Goal: Information Seeking & Learning: Compare options

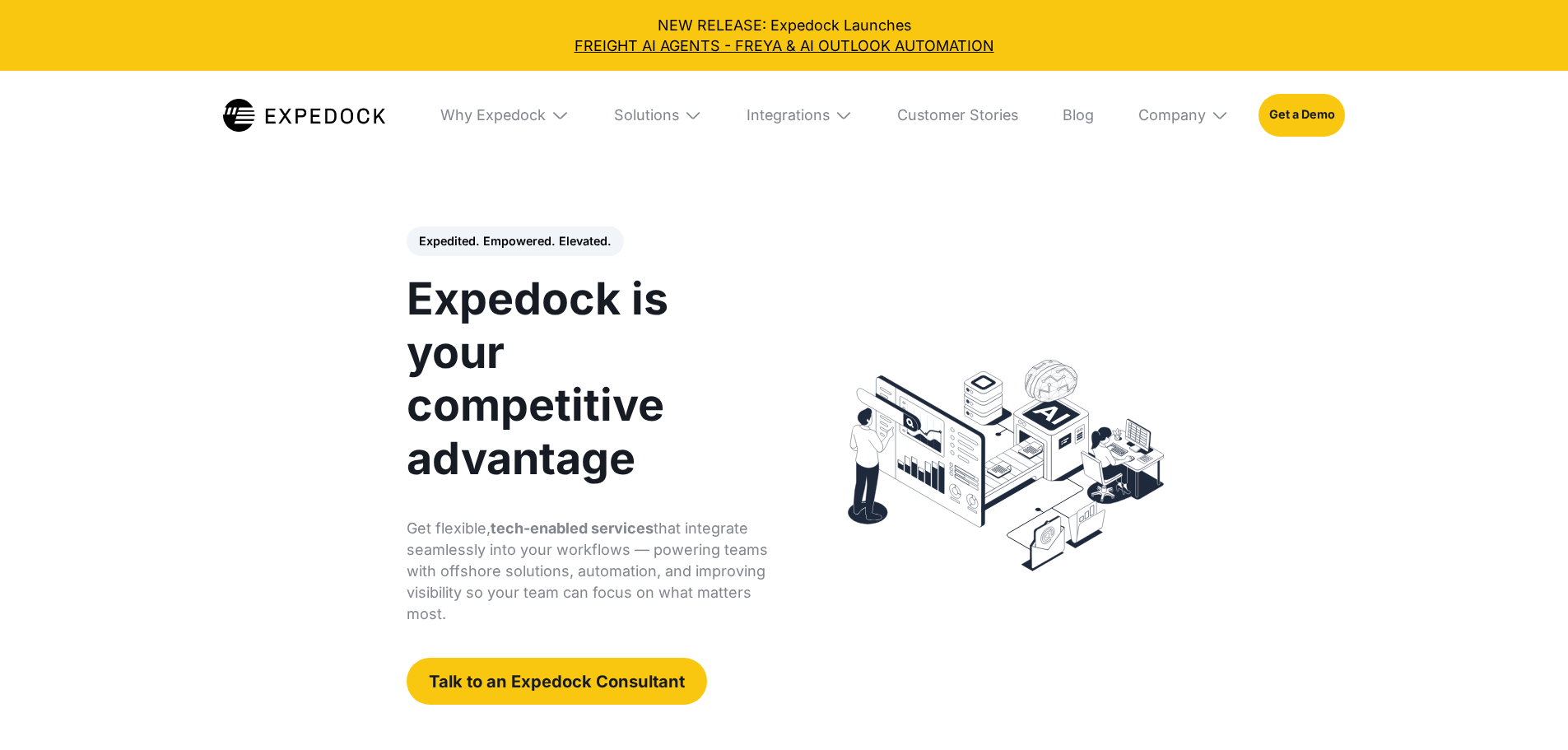
select select
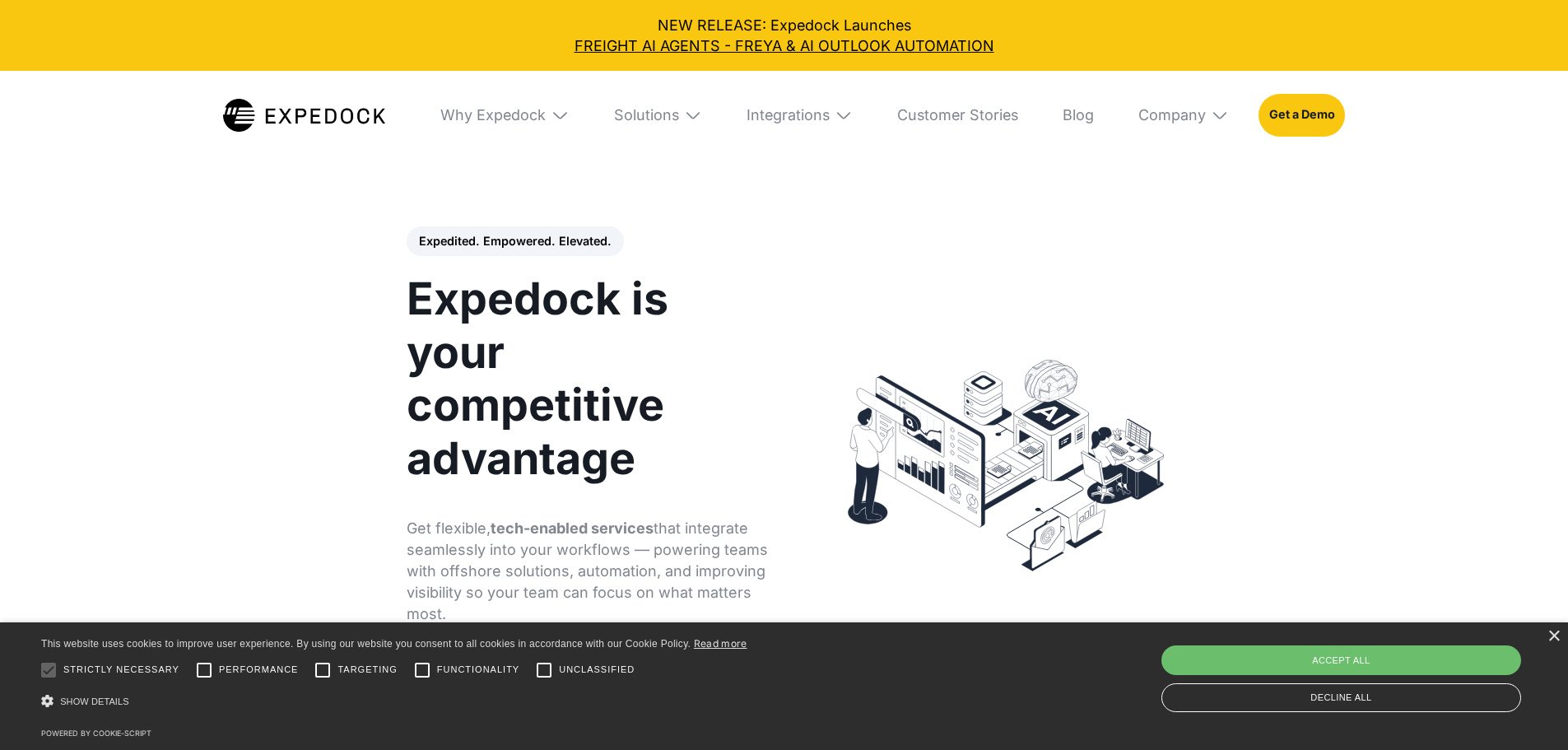
click at [551, 122] on img at bounding box center [559, 115] width 18 height 18
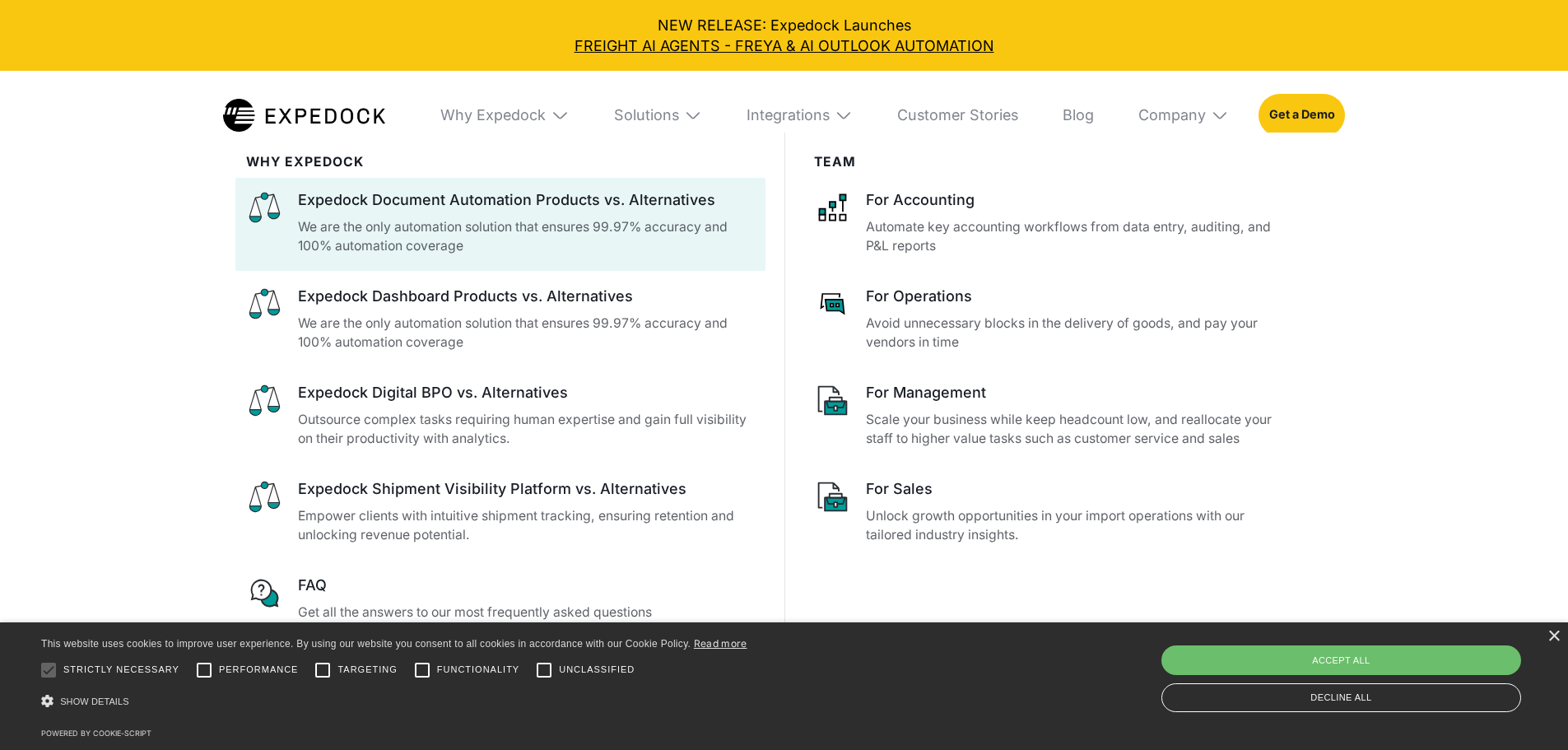
scroll to position [658, 0]
click at [472, 197] on div "Expedock Document Automation Products vs. Alternatives" at bounding box center [527, 199] width 457 height 20
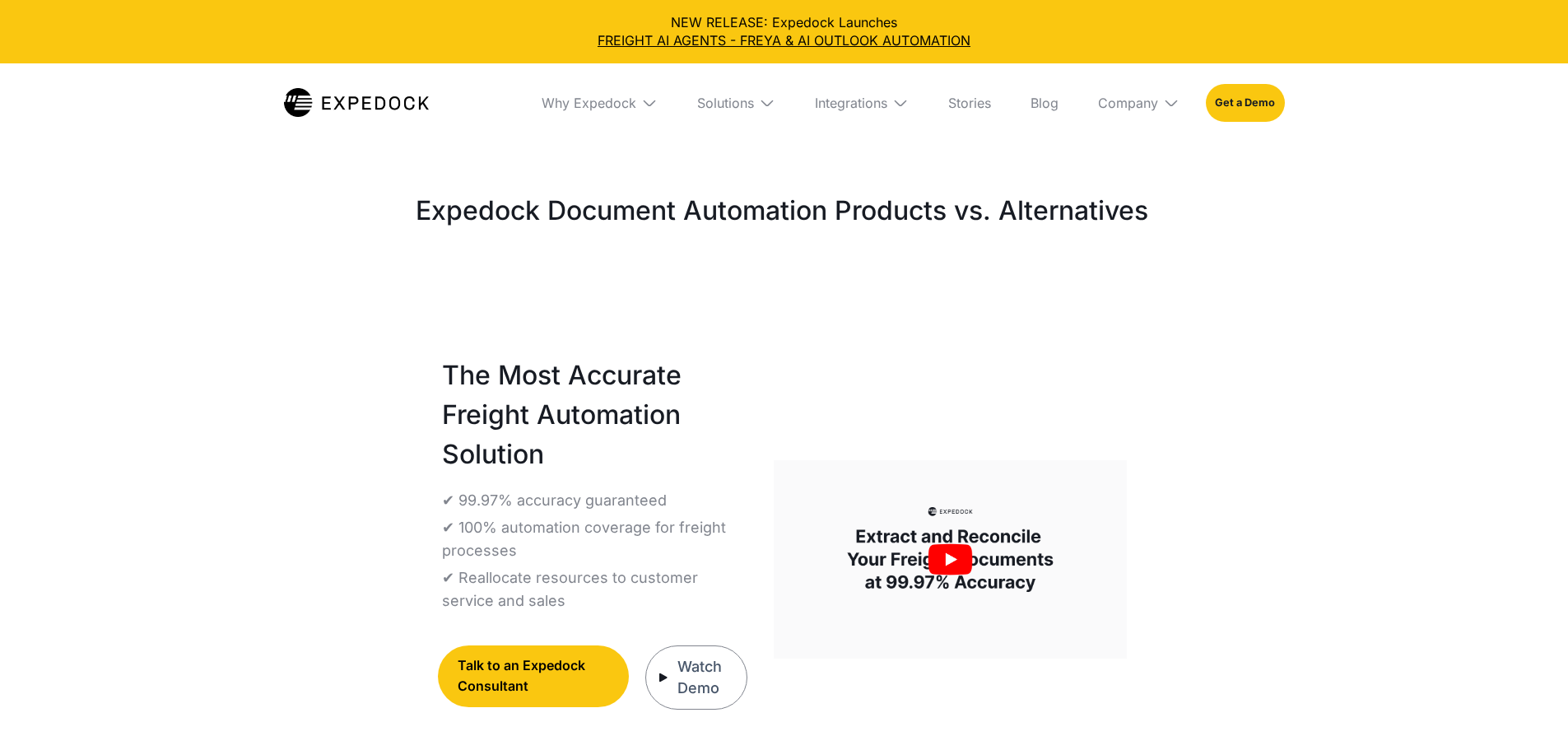
select select
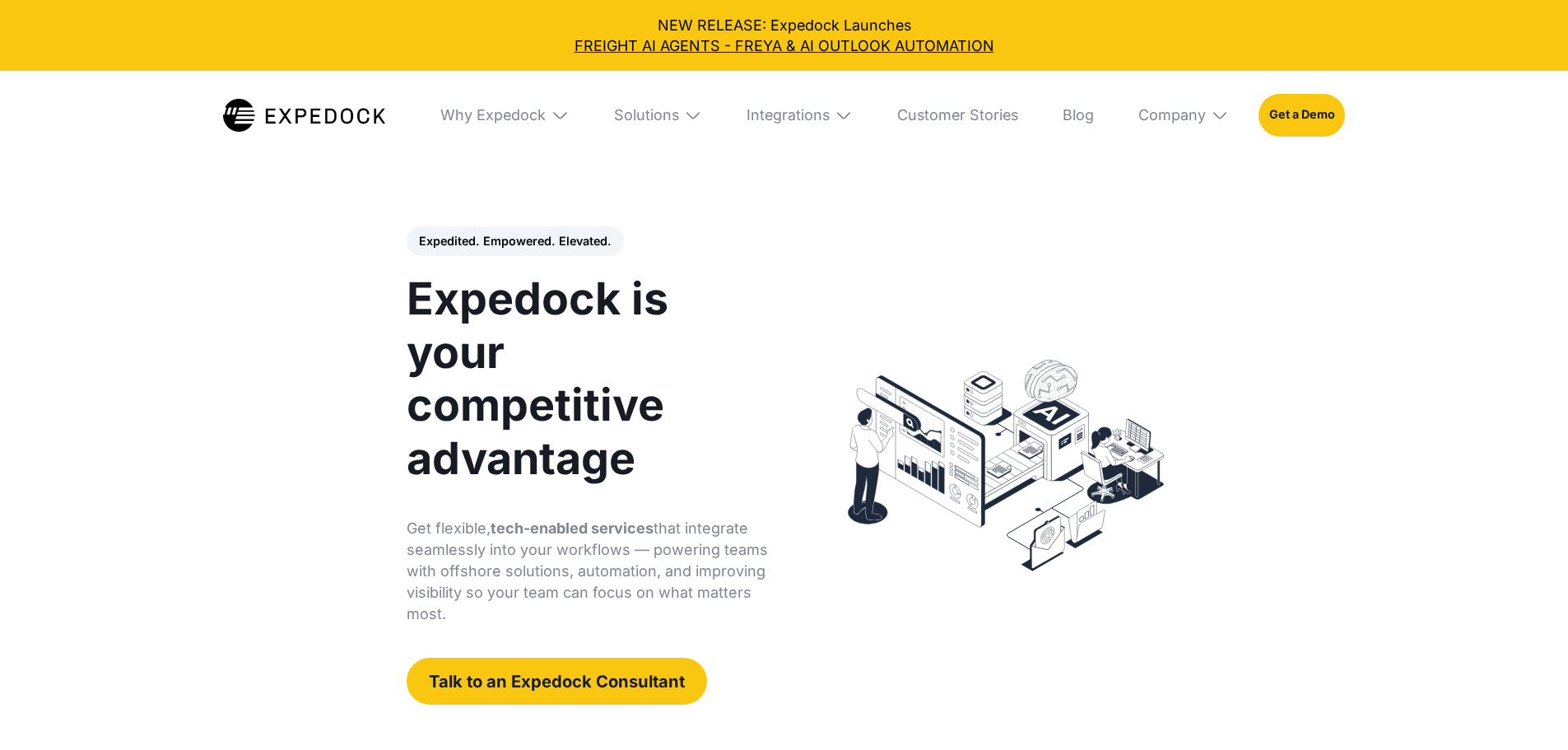
select select
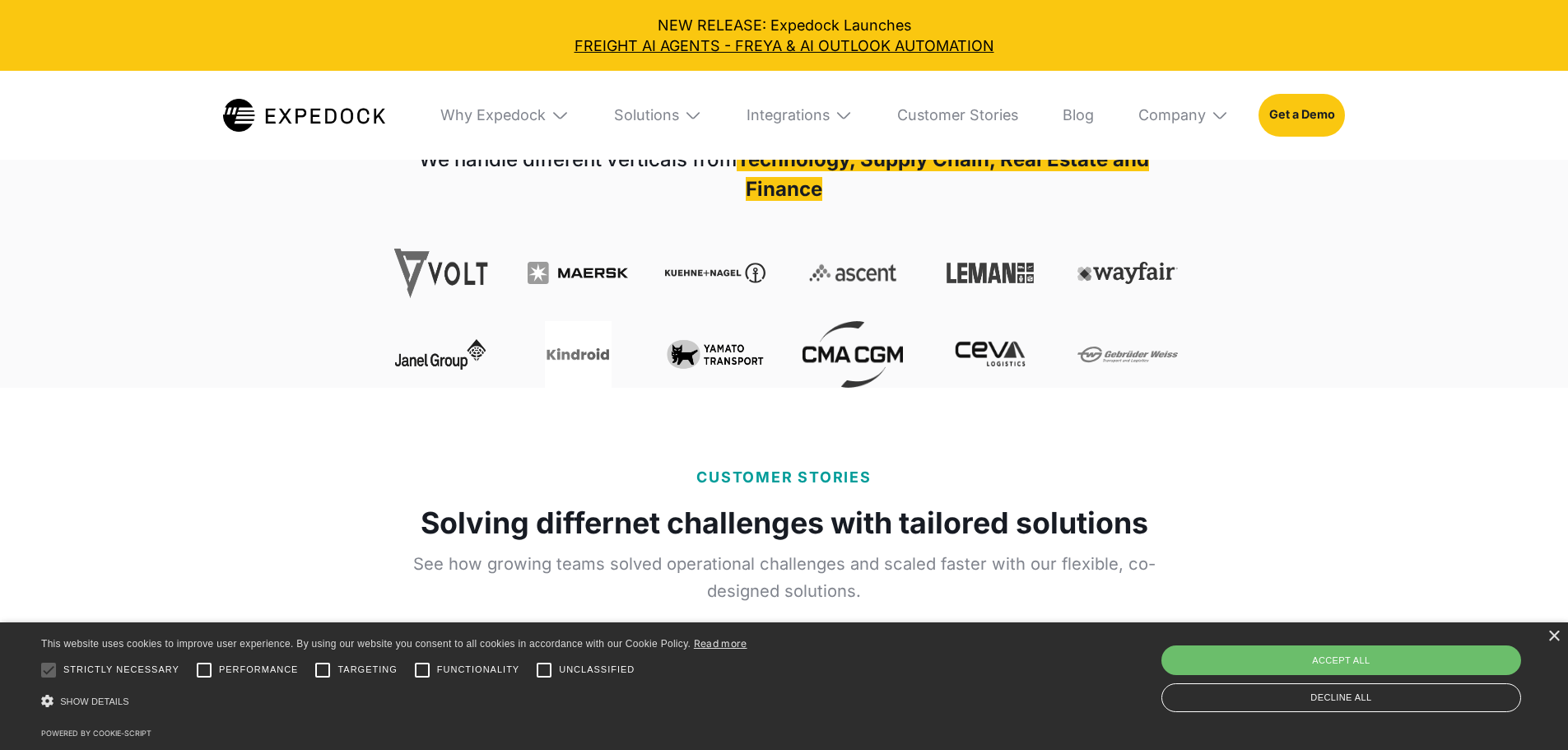
click at [551, 118] on img at bounding box center [559, 115] width 18 height 18
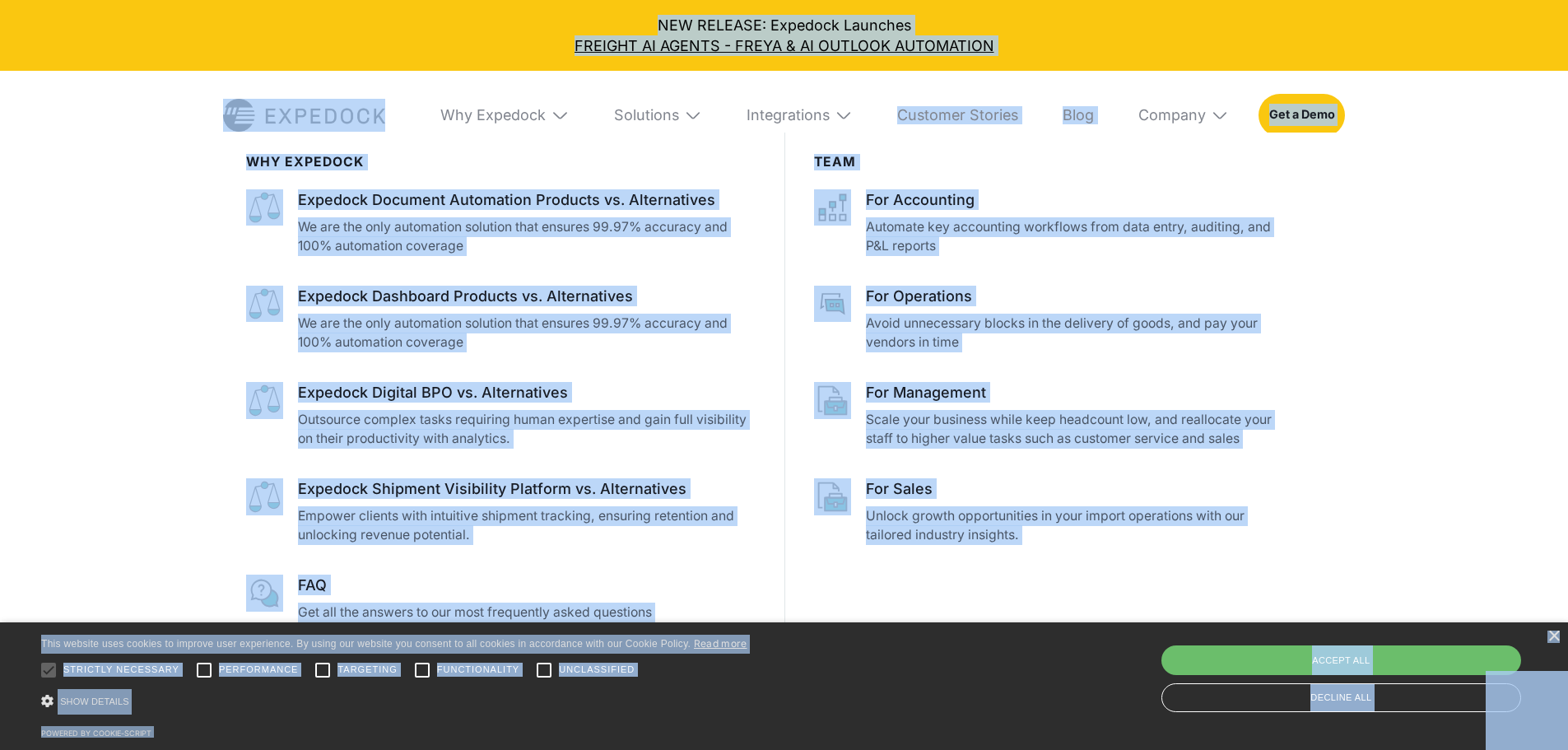
click at [198, 205] on div "WHy Expedock Expedock Document Automation Products vs. Alternatives We are the …" at bounding box center [784, 423] width 1181 height 582
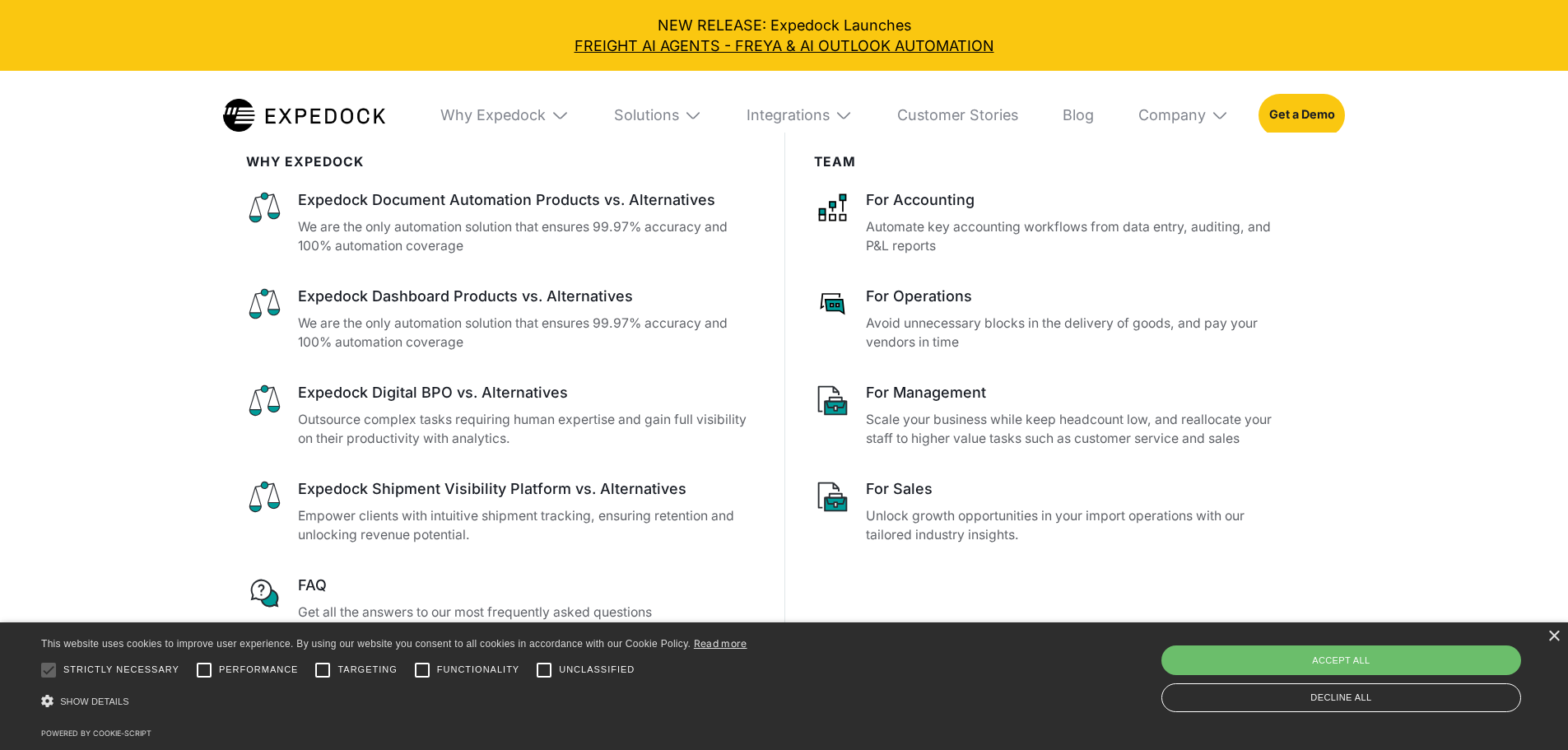
scroll to position [1153, 0]
click at [1550, 635] on div "×" at bounding box center [1554, 637] width 12 height 12
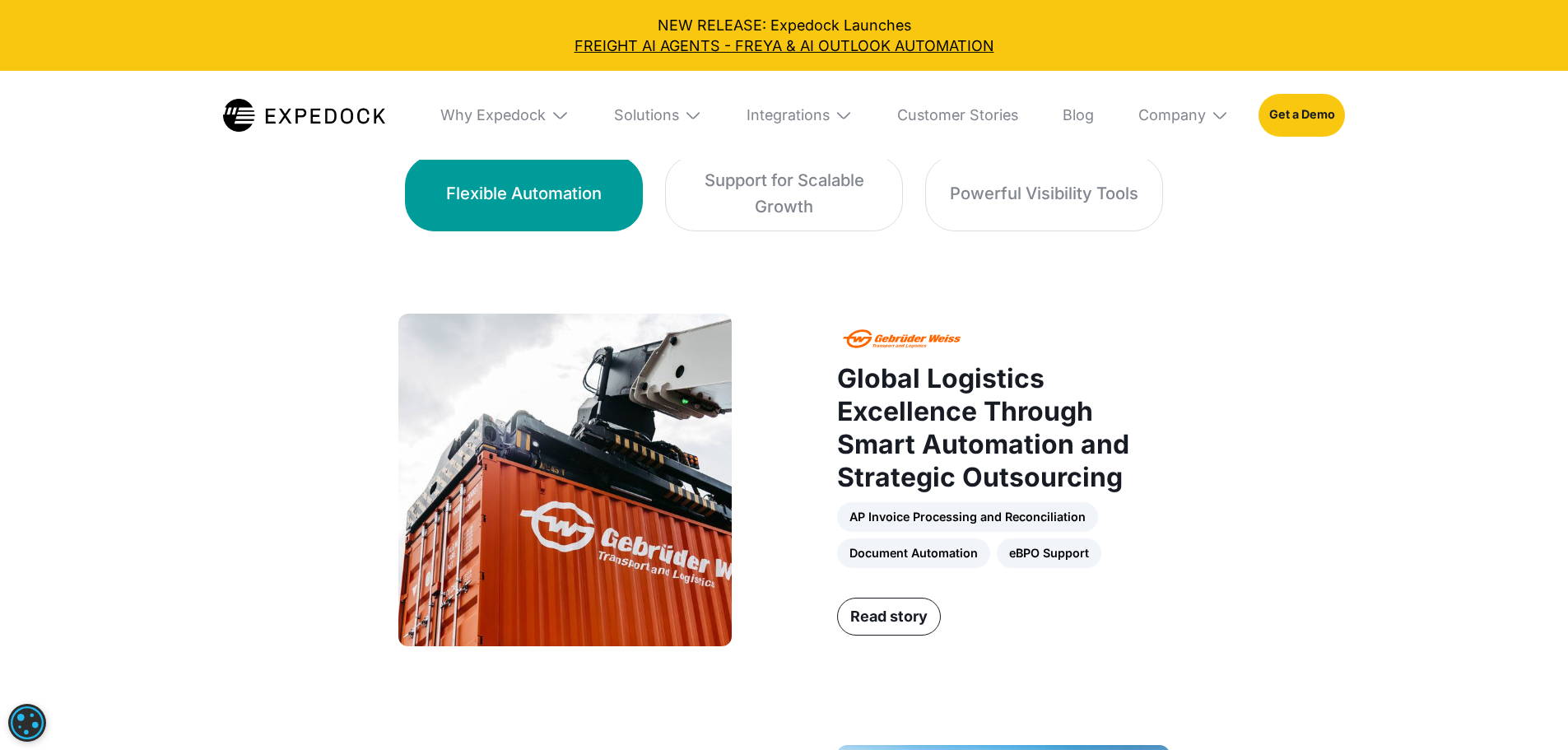
click at [551, 118] on img at bounding box center [559, 115] width 18 height 18
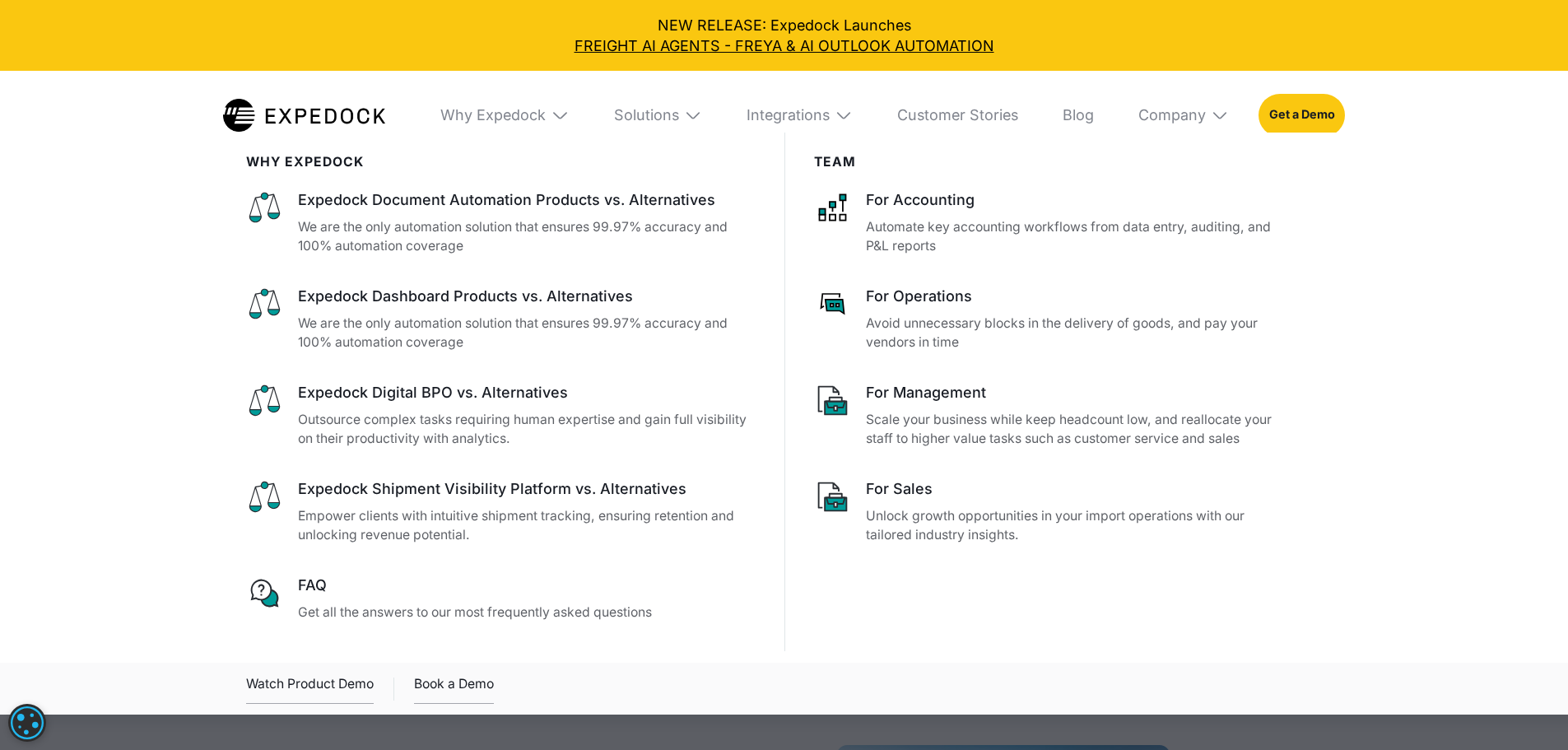
click at [551, 112] on img at bounding box center [559, 115] width 18 height 18
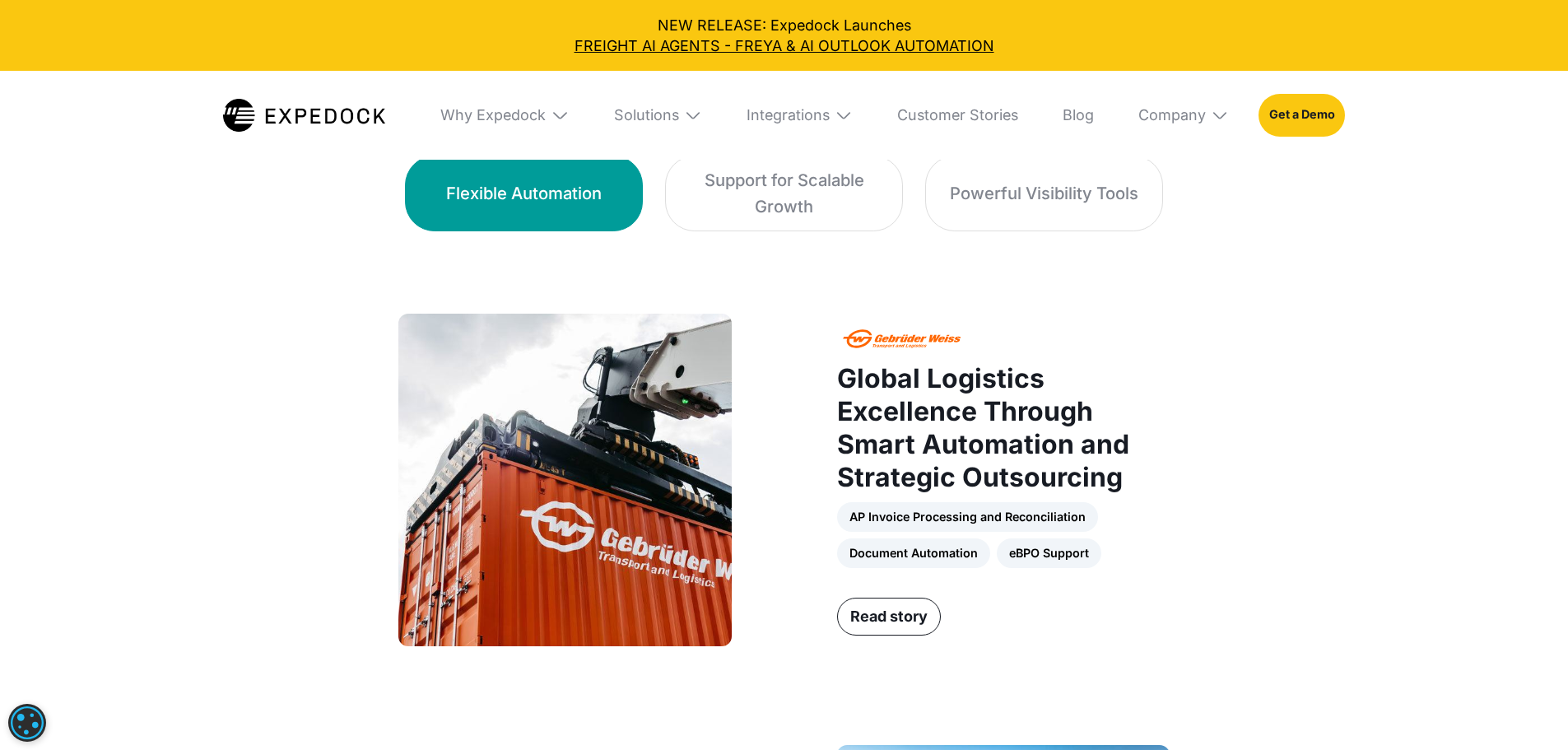
click at [551, 112] on img at bounding box center [559, 115] width 18 height 18
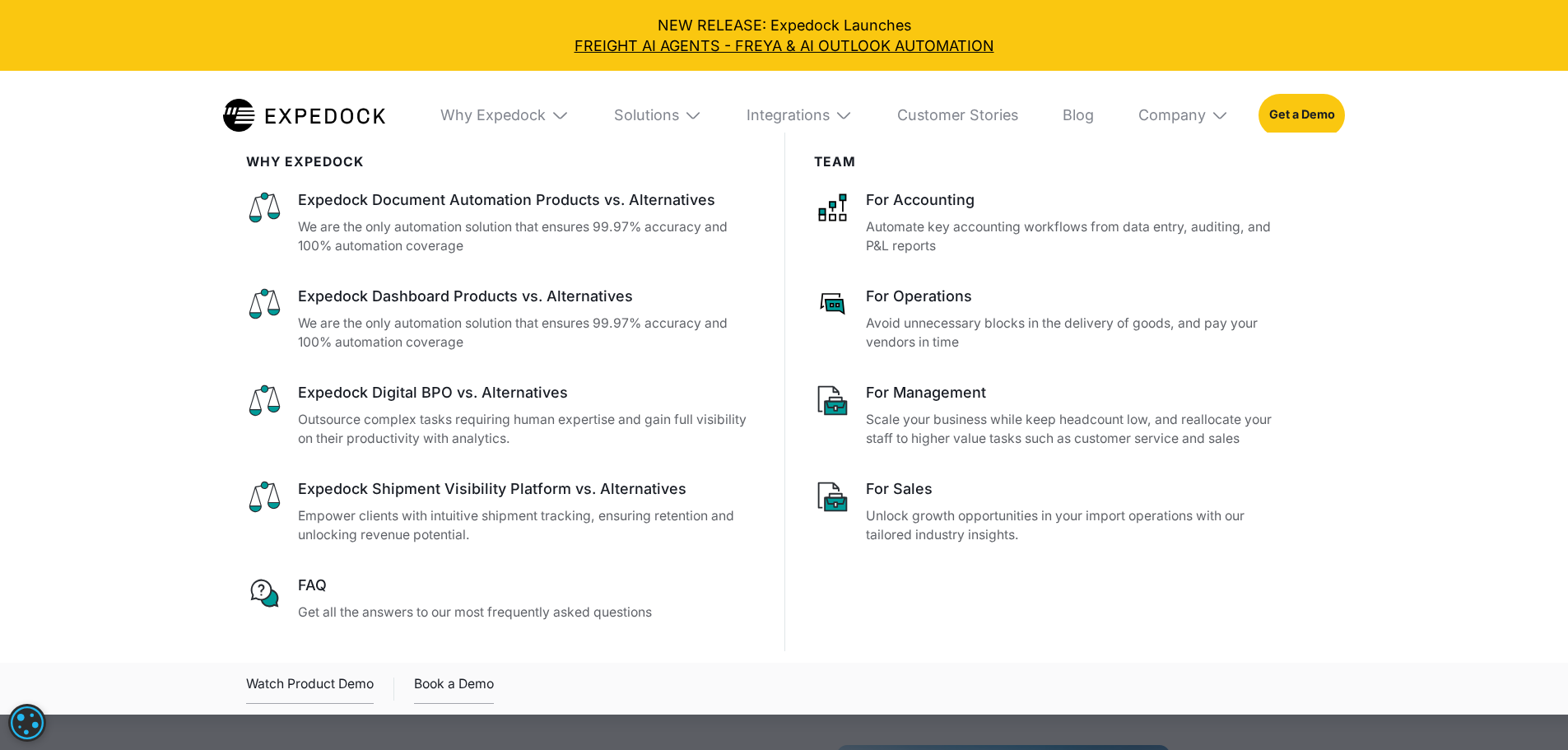
click at [558, 118] on img at bounding box center [559, 115] width 18 height 18
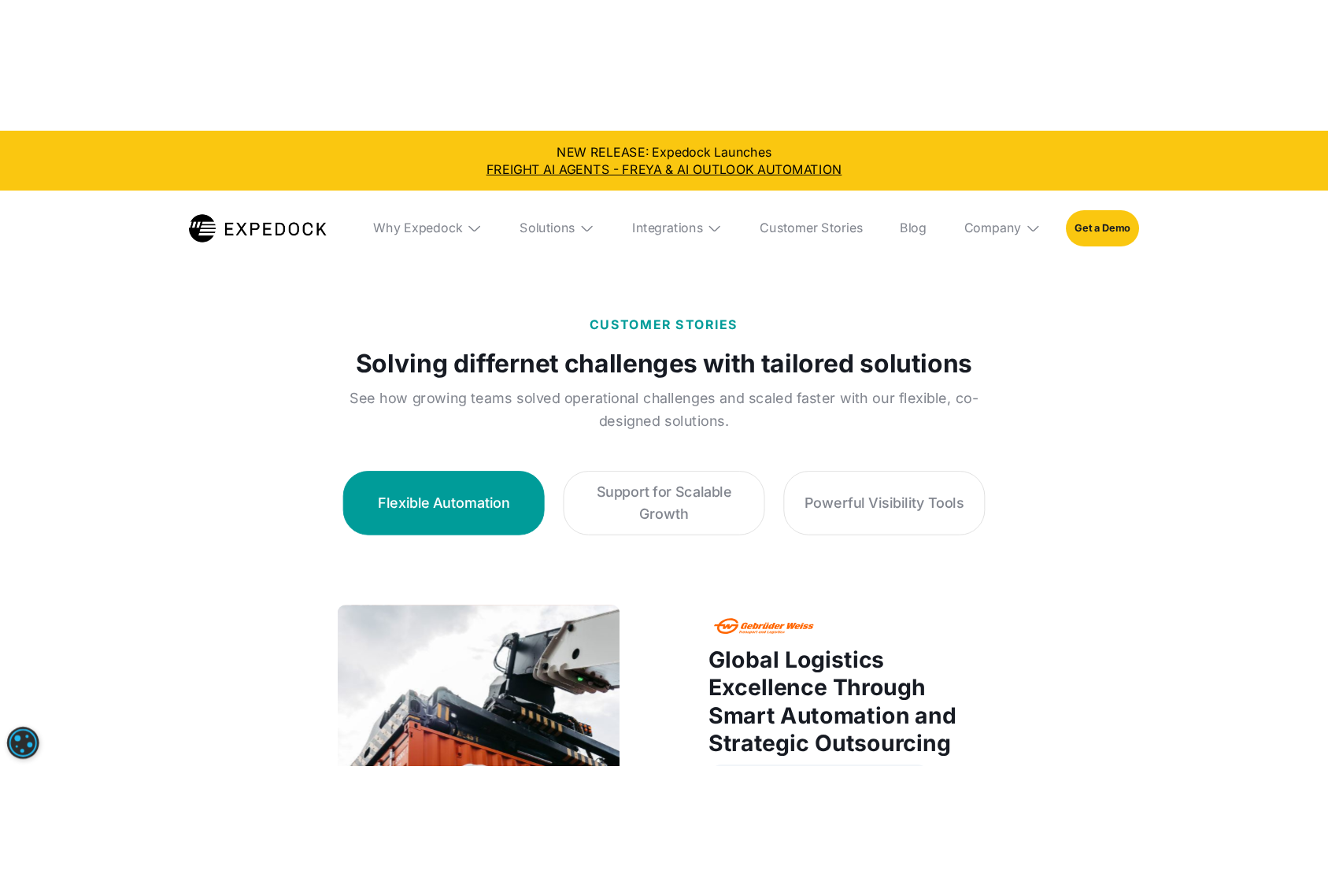
scroll to position [866, 0]
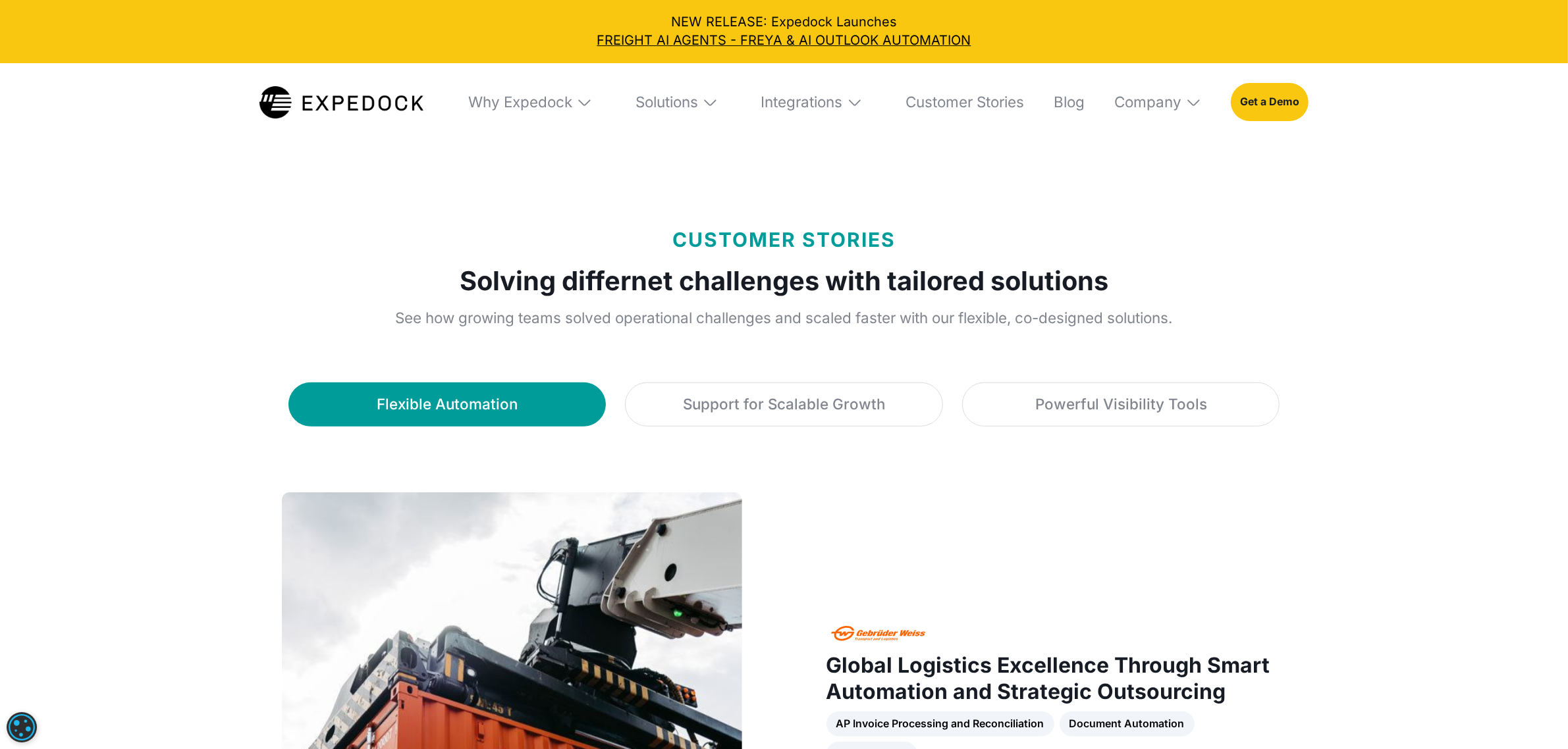
click at [582, 103] on img at bounding box center [584, 102] width 16 height 16
